Goal: Information Seeking & Learning: Learn about a topic

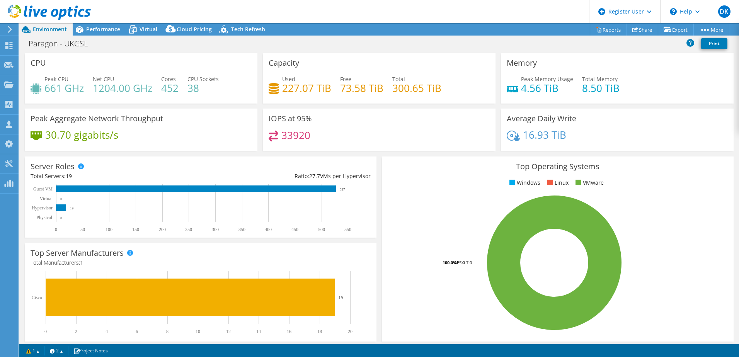
select select "USD"
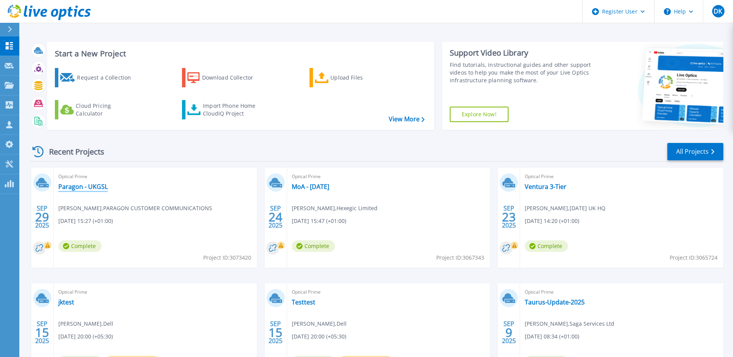
click at [99, 189] on link "Paragon - UKGSL" at bounding box center [82, 187] width 49 height 8
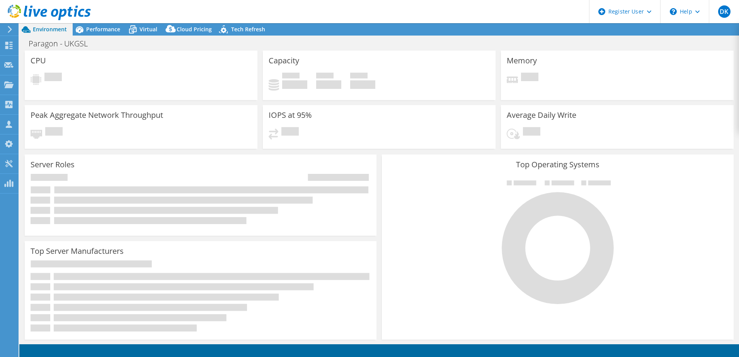
select select "USD"
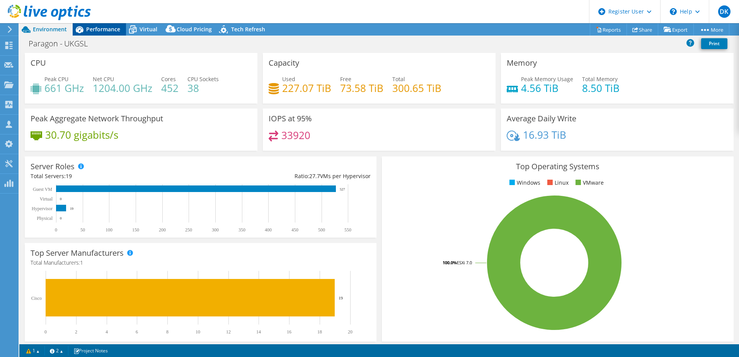
click at [95, 26] on span "Performance" at bounding box center [103, 29] width 34 height 7
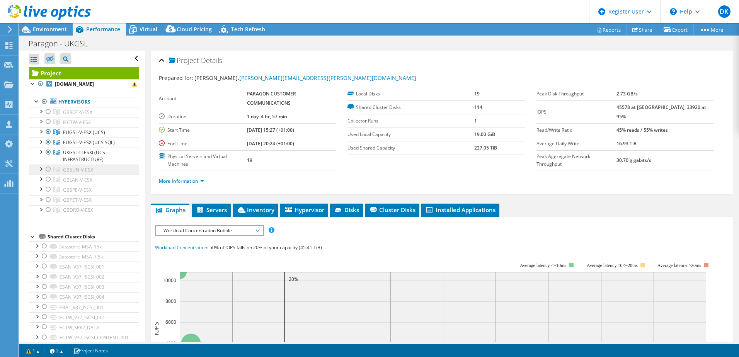
click at [75, 173] on span "GBSUN-V-ESX" at bounding box center [78, 170] width 30 height 7
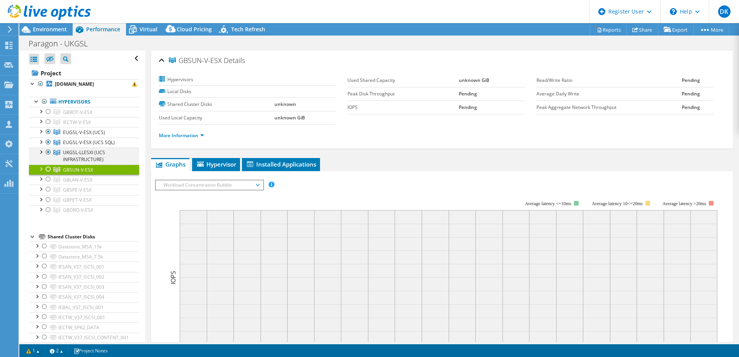
click at [41, 155] on div at bounding box center [41, 152] width 8 height 8
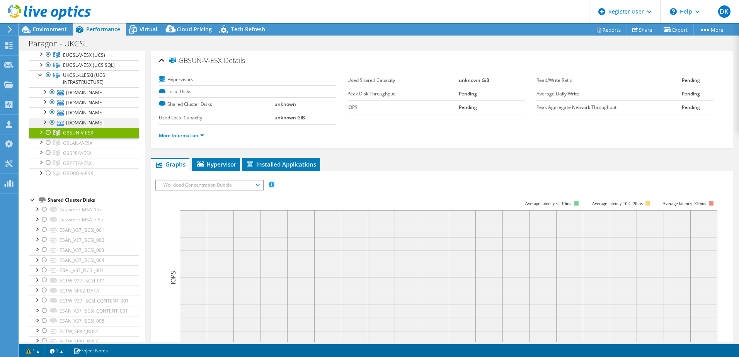
scroll to position [116, 0]
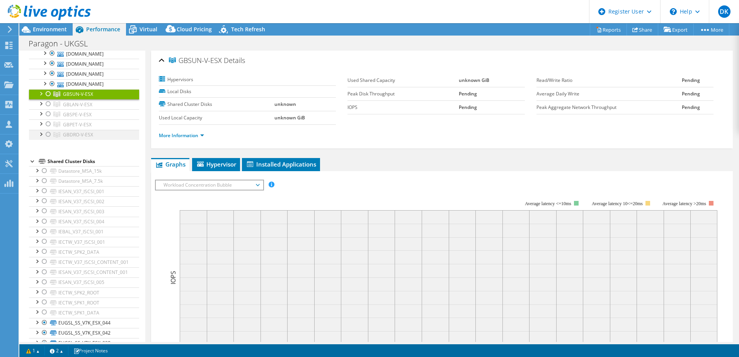
click at [41, 138] on div at bounding box center [41, 134] width 8 height 8
click at [41, 127] on div at bounding box center [41, 123] width 8 height 8
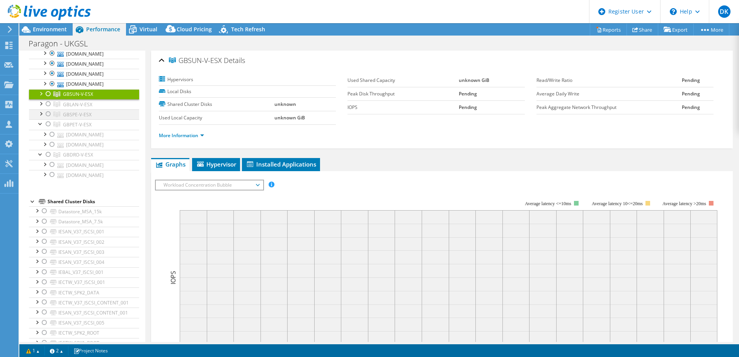
click at [41, 117] on div at bounding box center [41, 113] width 8 height 8
click at [43, 107] on div at bounding box center [41, 103] width 8 height 8
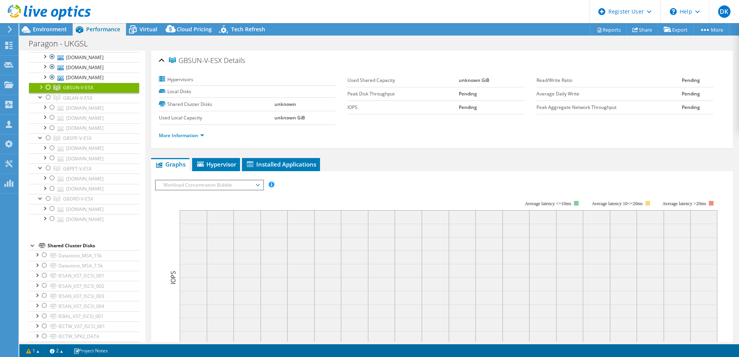
scroll to position [37, 0]
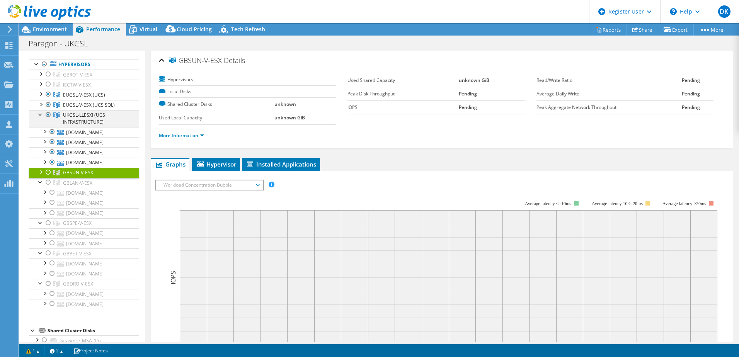
click at [39, 118] on div at bounding box center [41, 114] width 8 height 8
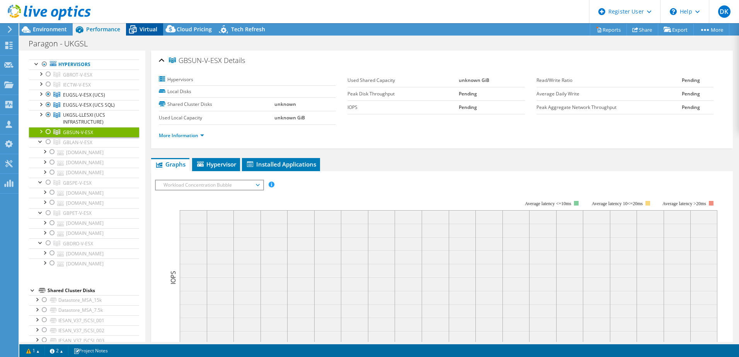
click at [145, 28] on span "Virtual" at bounding box center [149, 29] width 18 height 7
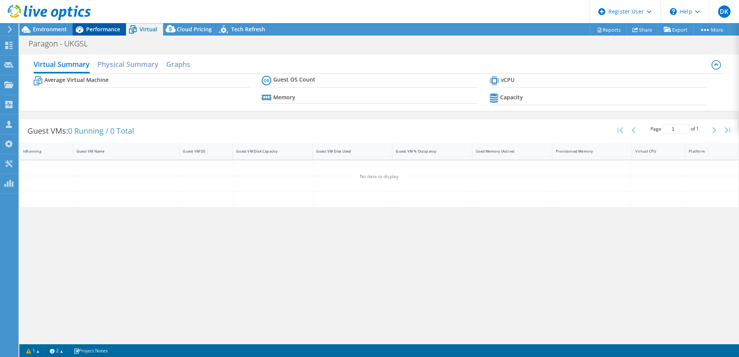
click at [106, 27] on span "Performance" at bounding box center [103, 29] width 34 height 7
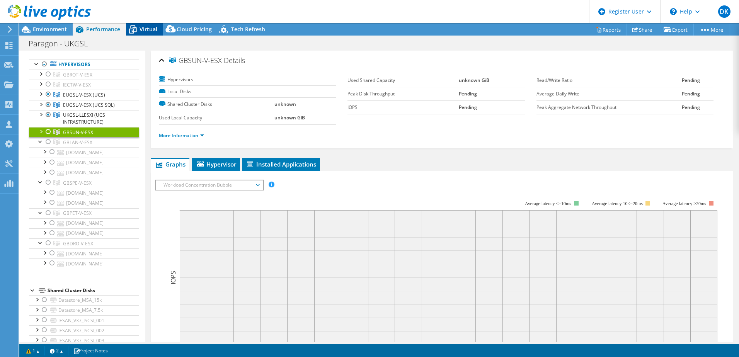
click at [143, 31] on span "Virtual" at bounding box center [149, 29] width 18 height 7
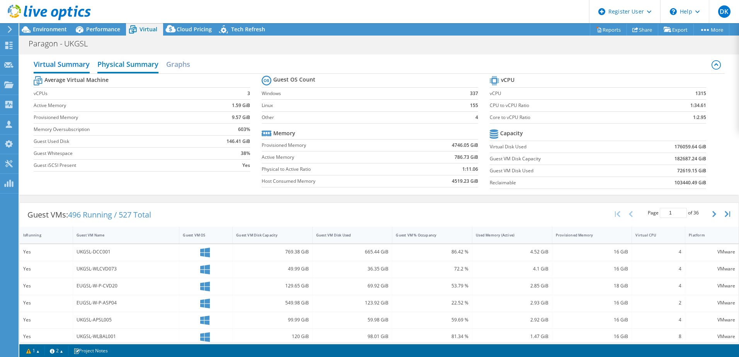
click at [127, 67] on h2 "Physical Summary" at bounding box center [127, 64] width 61 height 17
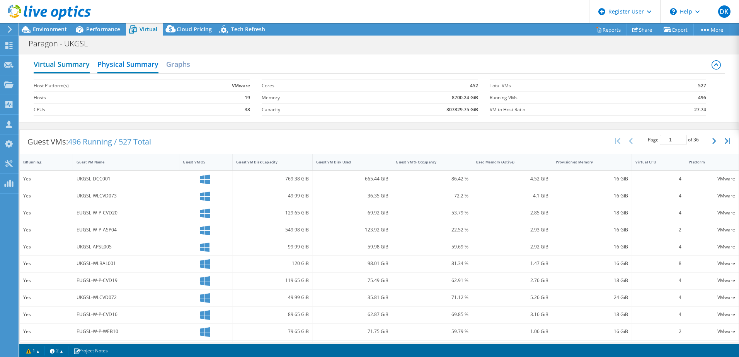
click at [77, 63] on h2 "Virtual Summary" at bounding box center [62, 64] width 56 height 17
